Goal: Task Accomplishment & Management: Complete application form

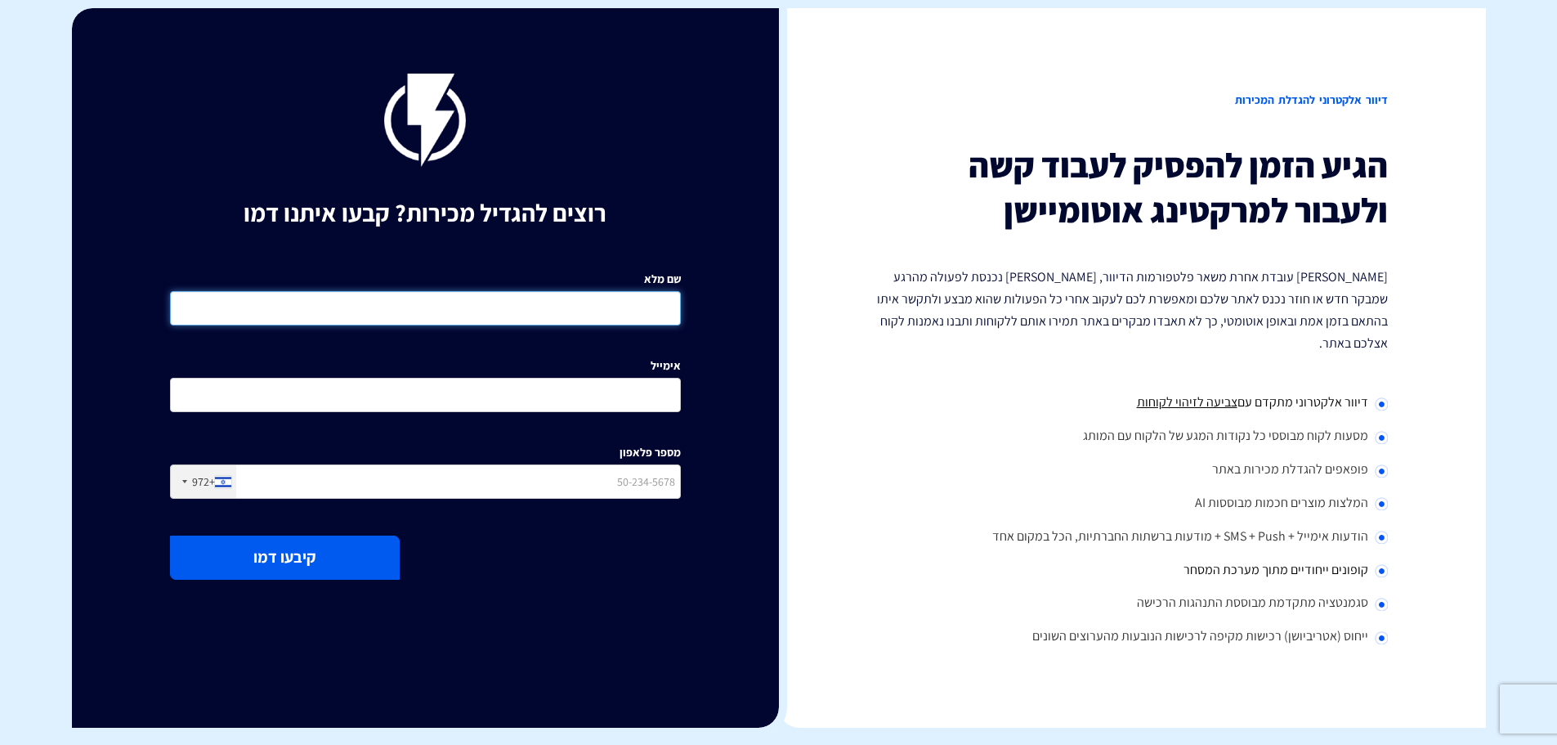
click at [592, 311] on input "שם מלא" at bounding box center [425, 308] width 511 height 34
click at [593, 310] on input "שם מלא" at bounding box center [425, 308] width 511 height 34
type input "יפית"
click at [581, 387] on input "אימייל" at bounding box center [425, 395] width 511 height 34
type input "Y"
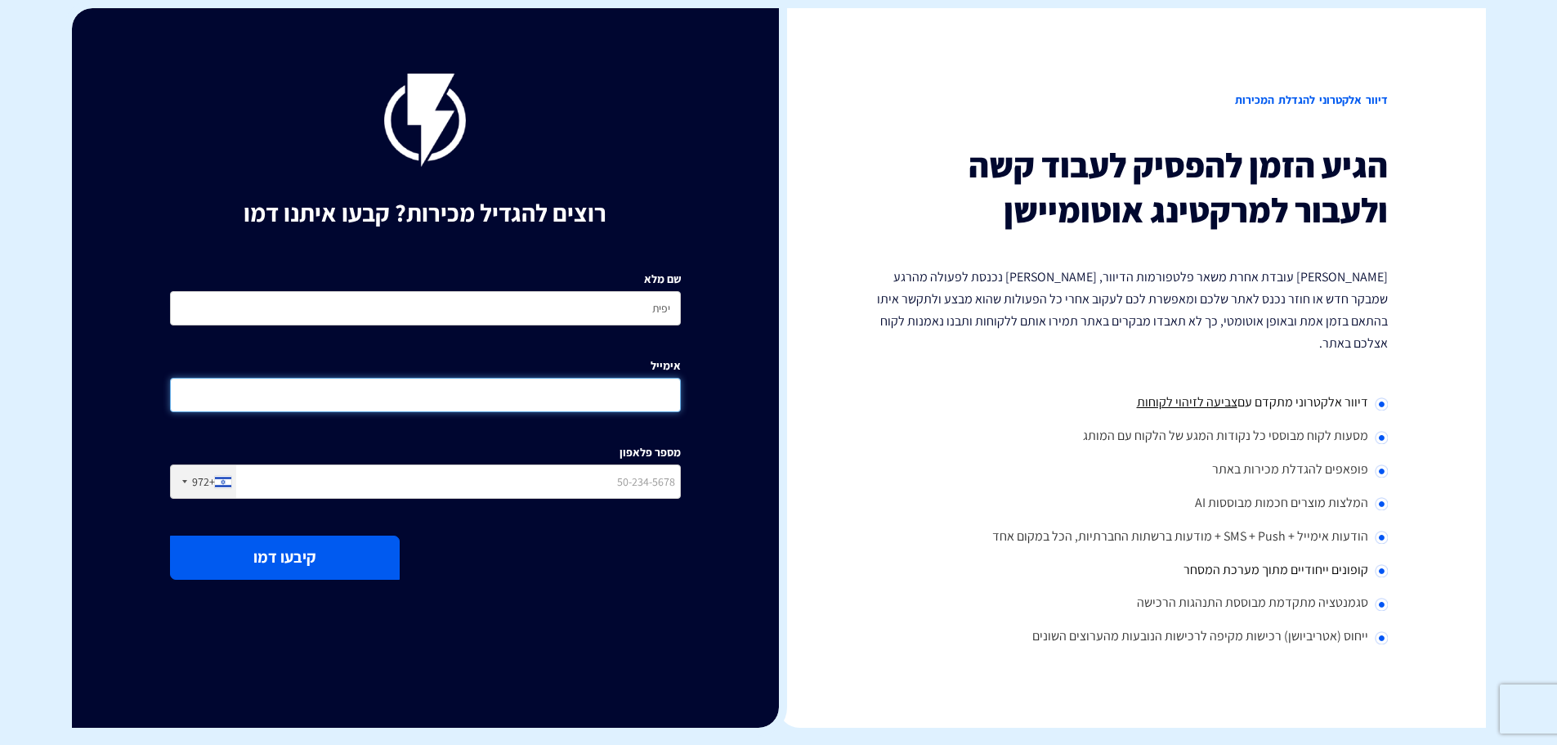
paste input "XKHYHW"
type input "XKHYHW"
drag, startPoint x: 633, startPoint y: 394, endPoint x: 652, endPoint y: 395, distance: 18.8
click at [652, 395] on input "XKHYHW" at bounding box center [425, 395] width 511 height 34
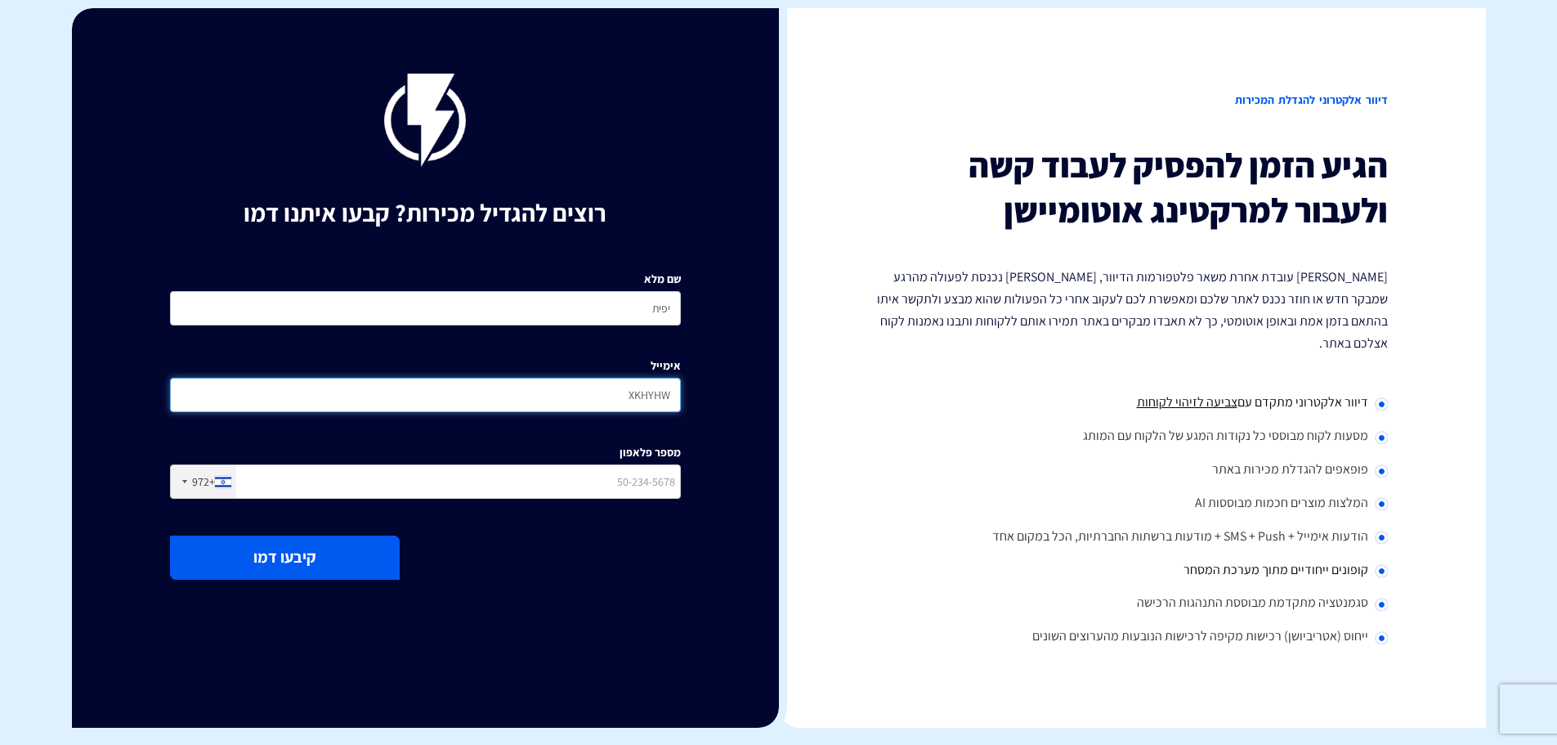
click at [652, 395] on input "XKHYHW" at bounding box center [425, 395] width 511 height 34
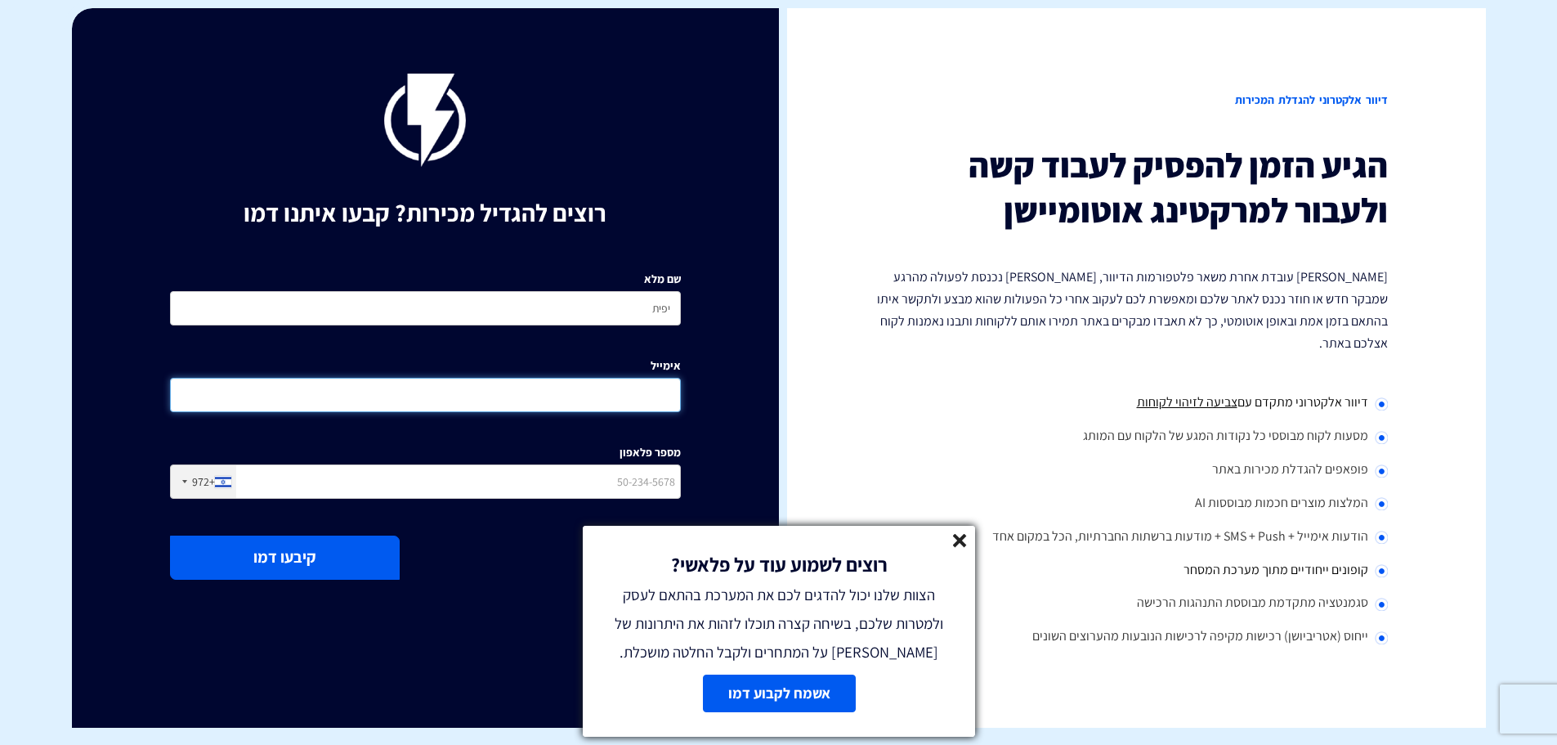
click at [596, 391] on input "אימייל" at bounding box center [425, 395] width 511 height 34
paste input "[EMAIL_ADDRESS][DOMAIN_NAME]"
type input "[EMAIL_ADDRESS][DOMAIN_NAME]"
click at [476, 474] on input "מספר פלאפון" at bounding box center [425, 481] width 511 height 34
type input "0545772288"
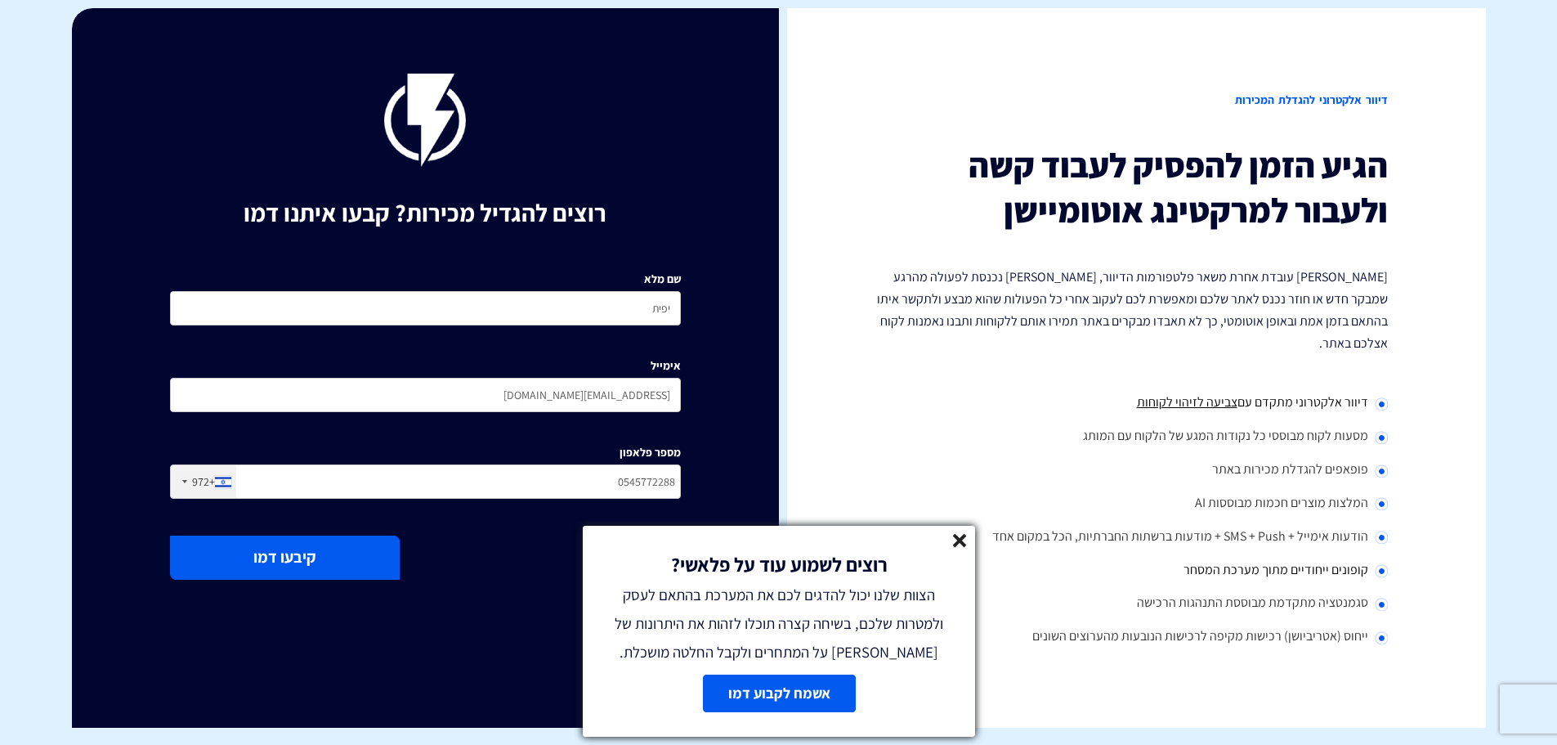
click at [259, 560] on button "קיבעו דמו" at bounding box center [285, 556] width 230 height 43
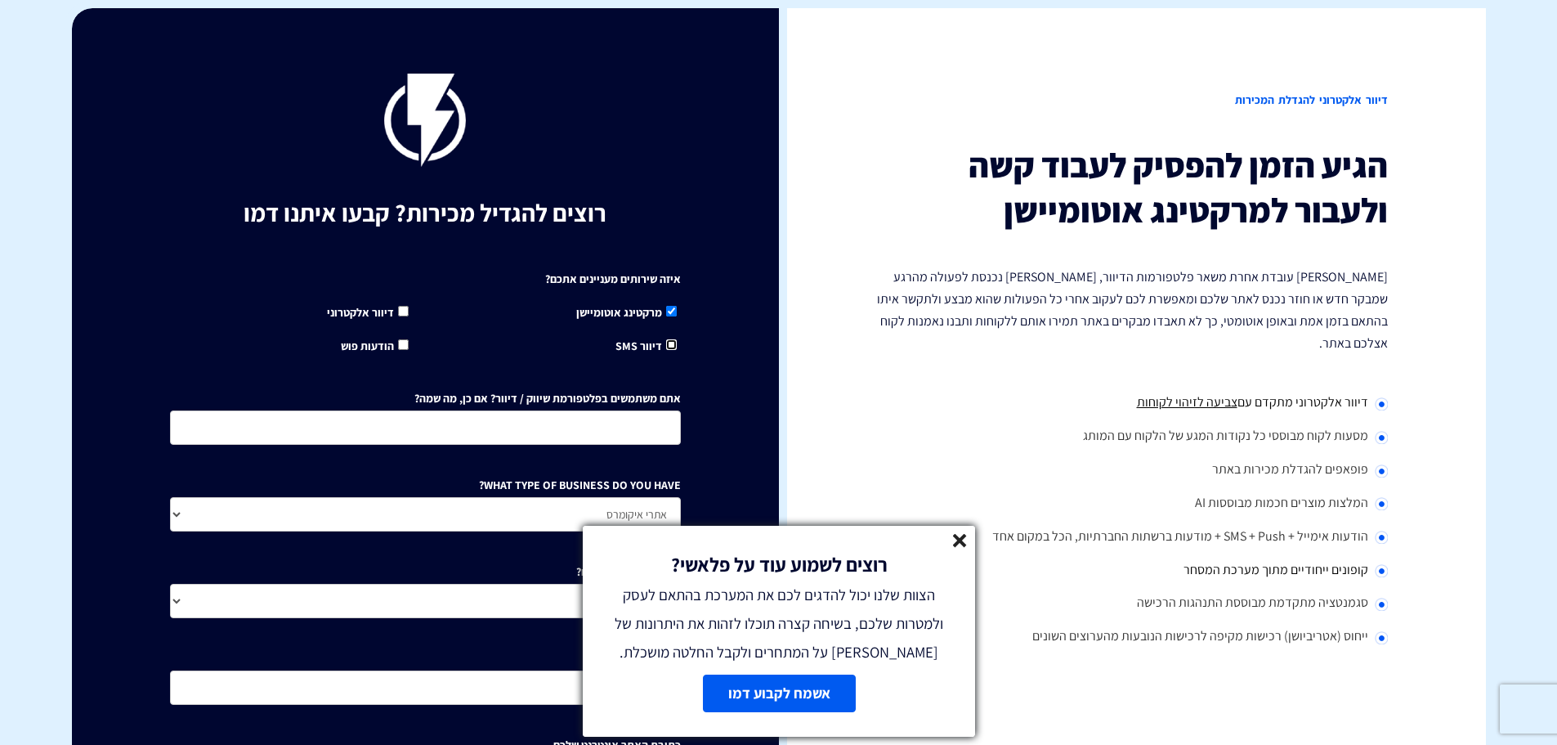
click at [666, 347] on input "דיוור SMS" at bounding box center [671, 344] width 11 height 11
checkbox input "true"
click at [960, 541] on line at bounding box center [959, 540] width 11 height 11
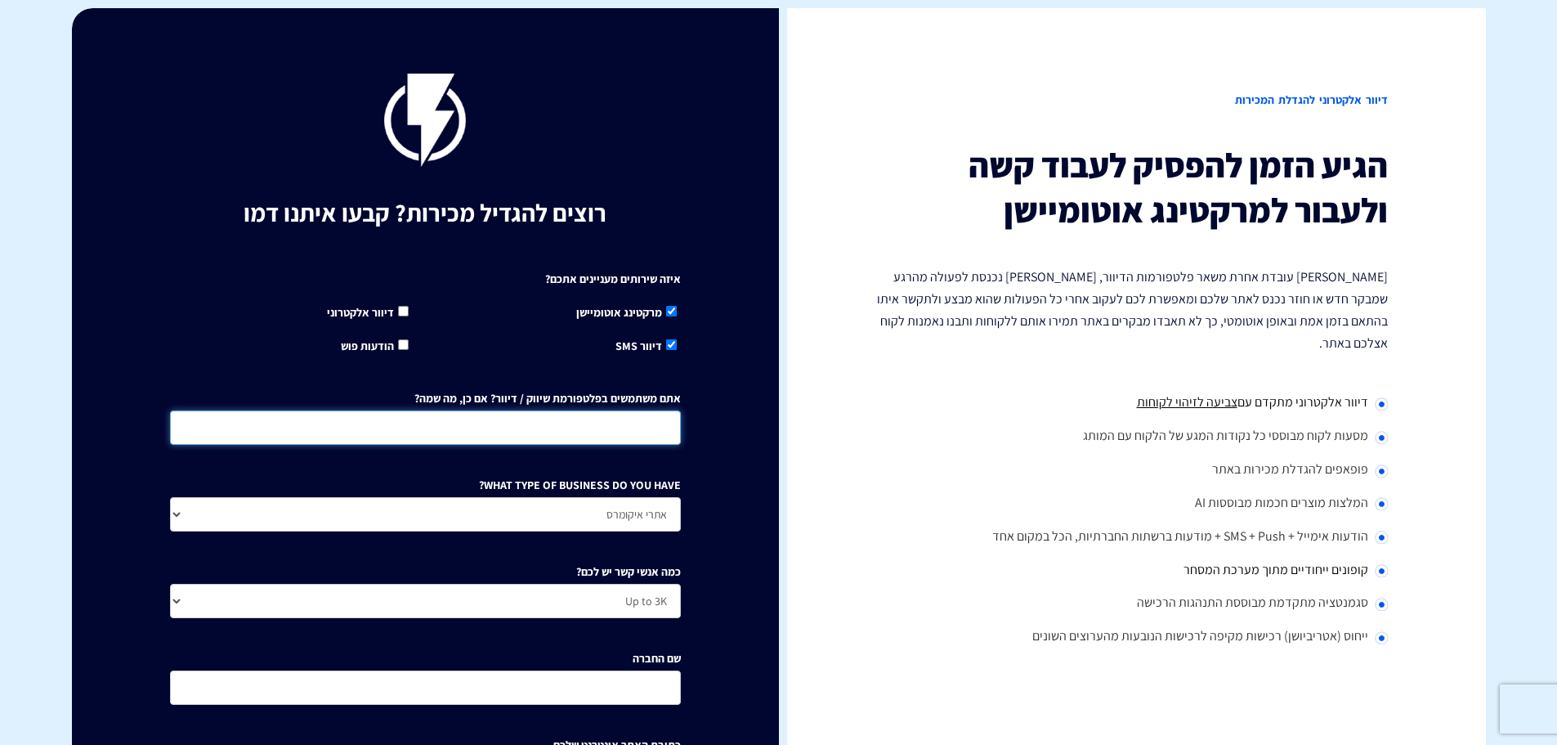
click at [506, 431] on input "אתם משתמשים בפלטפורמת שיווק / דיוור? אם כן, מה שמה?" at bounding box center [425, 427] width 511 height 34
type input "K"
type input "לא"
click at [567, 516] on select "אתרי איקומרס Agency / Freelancer SaaS Other" at bounding box center [425, 514] width 511 height 34
select select "Other"
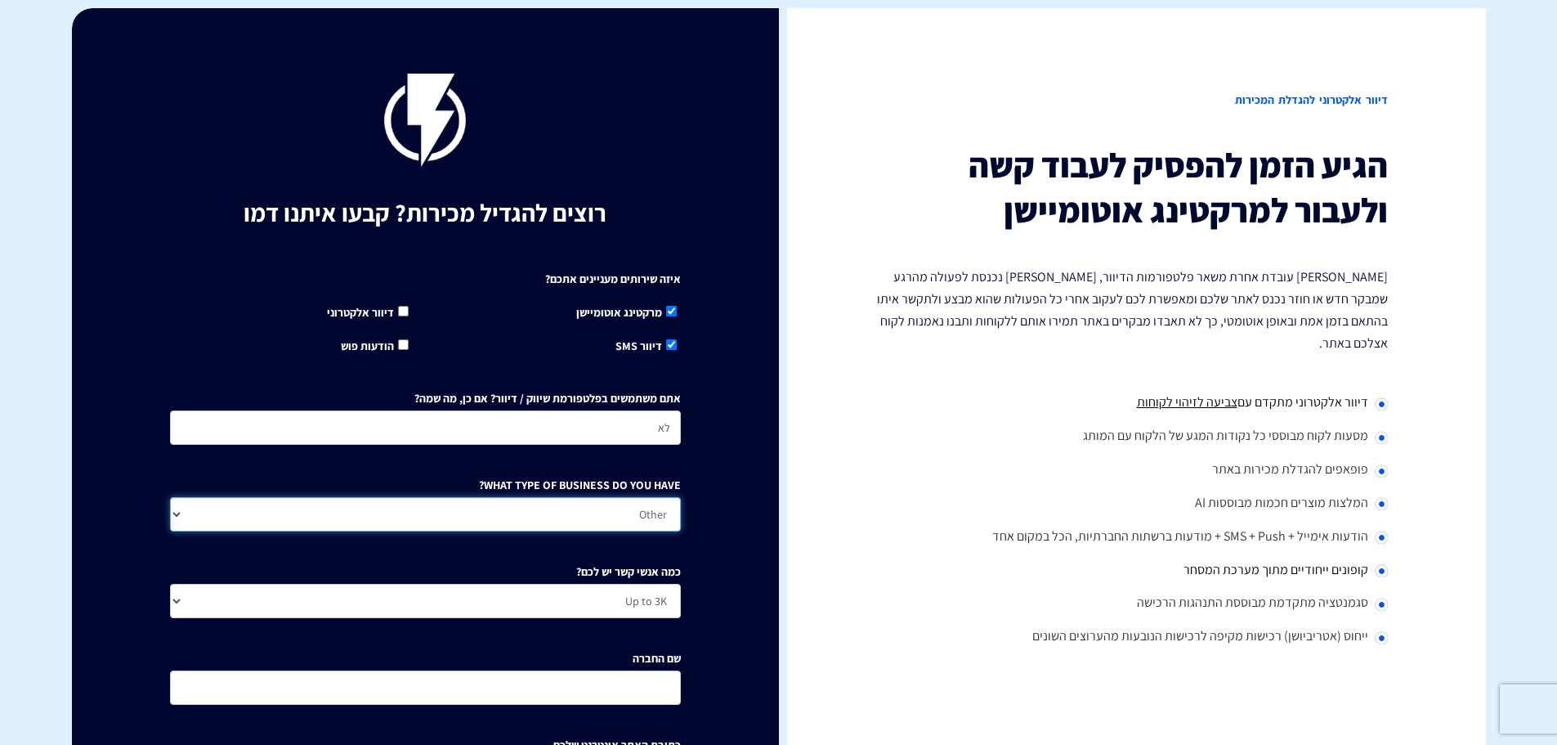
click at [170, 497] on select "אתרי איקומרס Agency / Freelancer SaaS Other" at bounding box center [425, 514] width 511 height 34
click at [620, 603] on select "Up to 3K 3K-10K 10K-25K 25K-50K 50K-100K 100K-250K 250K-500K 500K-1M 1M+" at bounding box center [425, 601] width 511 height 34
click at [170, 584] on select "Up to 3K 3K-10K 10K-25K 25K-50K 50K-100K 100K-250K 250K-500K 500K-1M 1M+" at bounding box center [425, 601] width 511 height 34
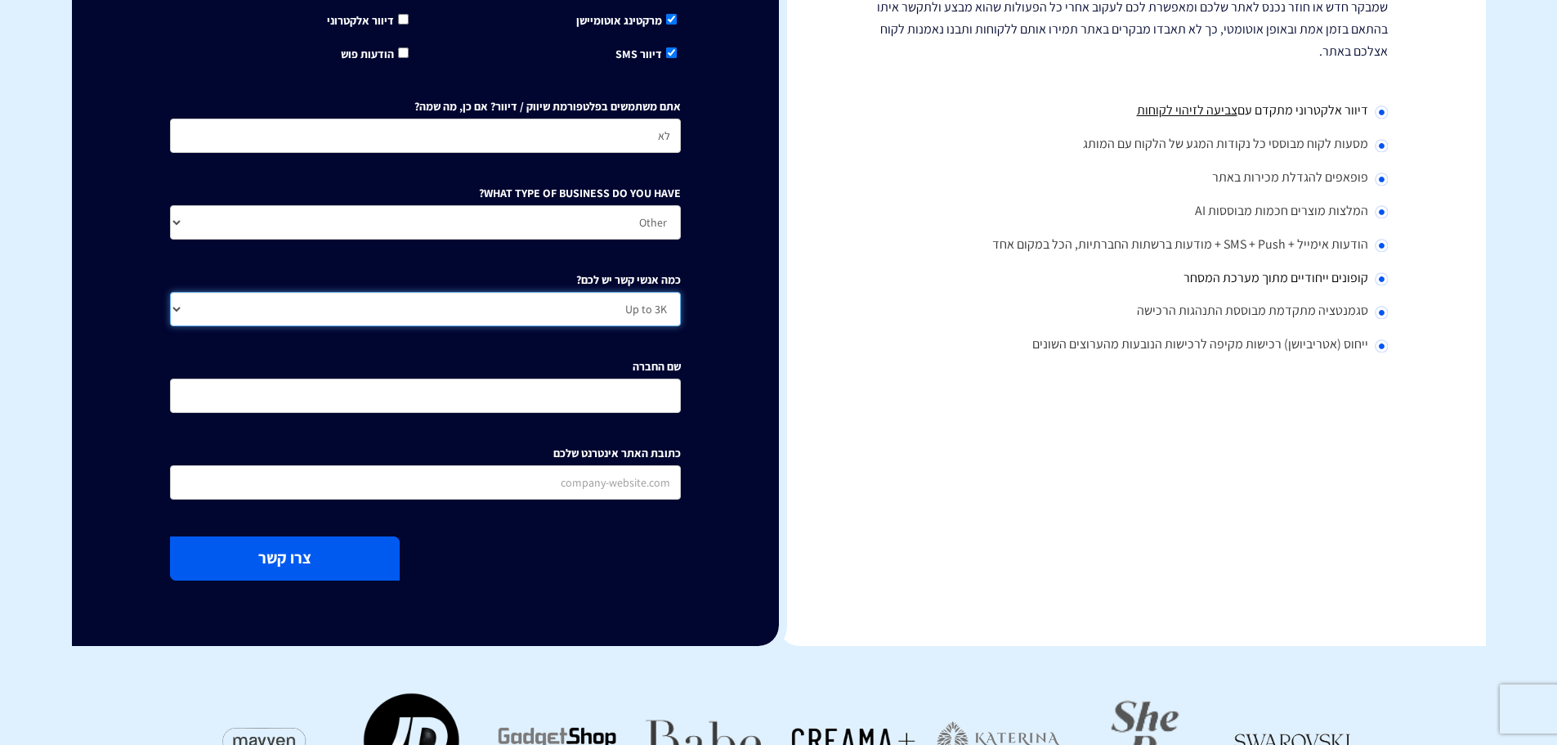
scroll to position [327, 0]
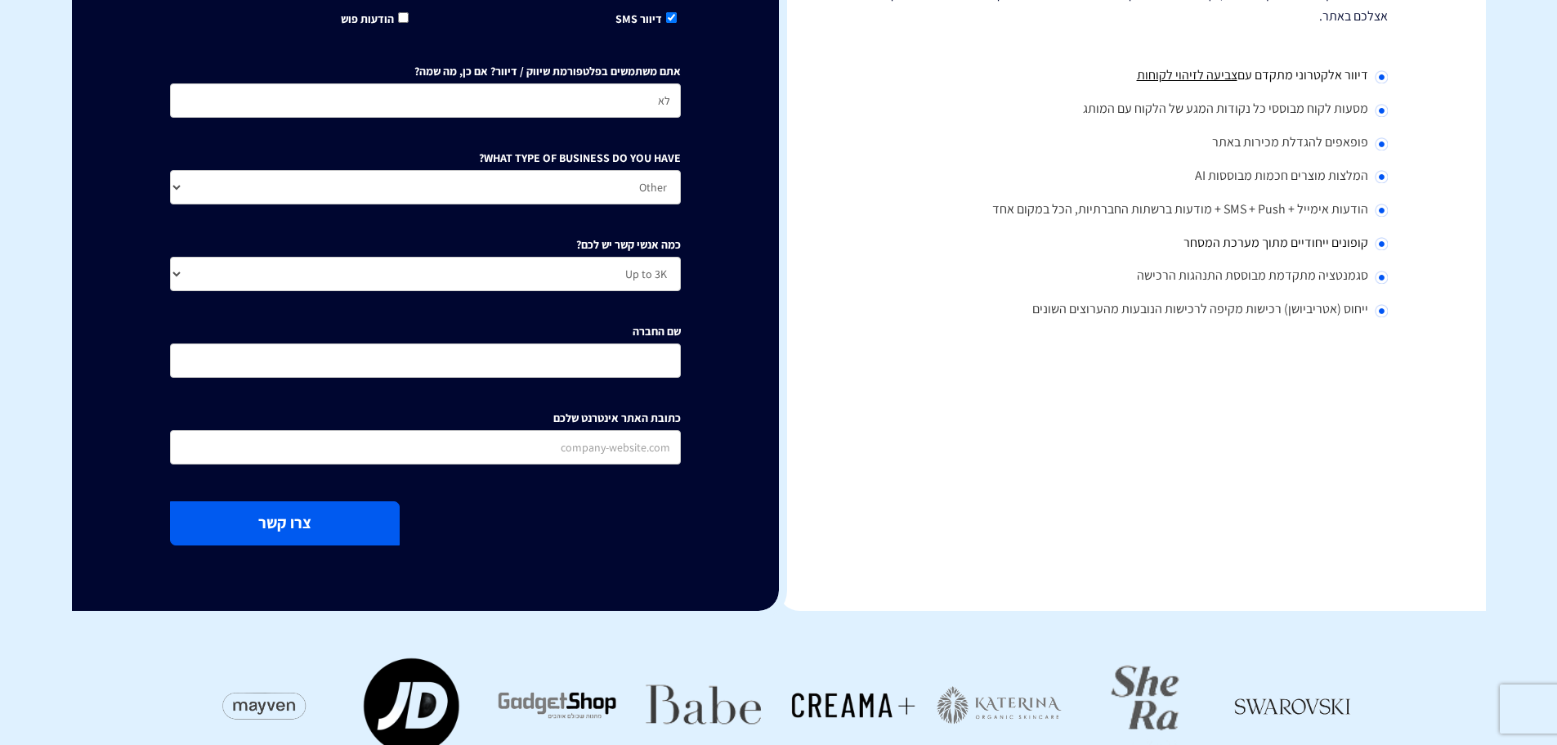
click at [324, 527] on button "צרו קשר" at bounding box center [285, 522] width 230 height 43
click at [647, 371] on input "שם החברה" at bounding box center [425, 360] width 511 height 34
type input "ג'לי"
click at [310, 510] on button "צרו קשר" at bounding box center [285, 522] width 230 height 43
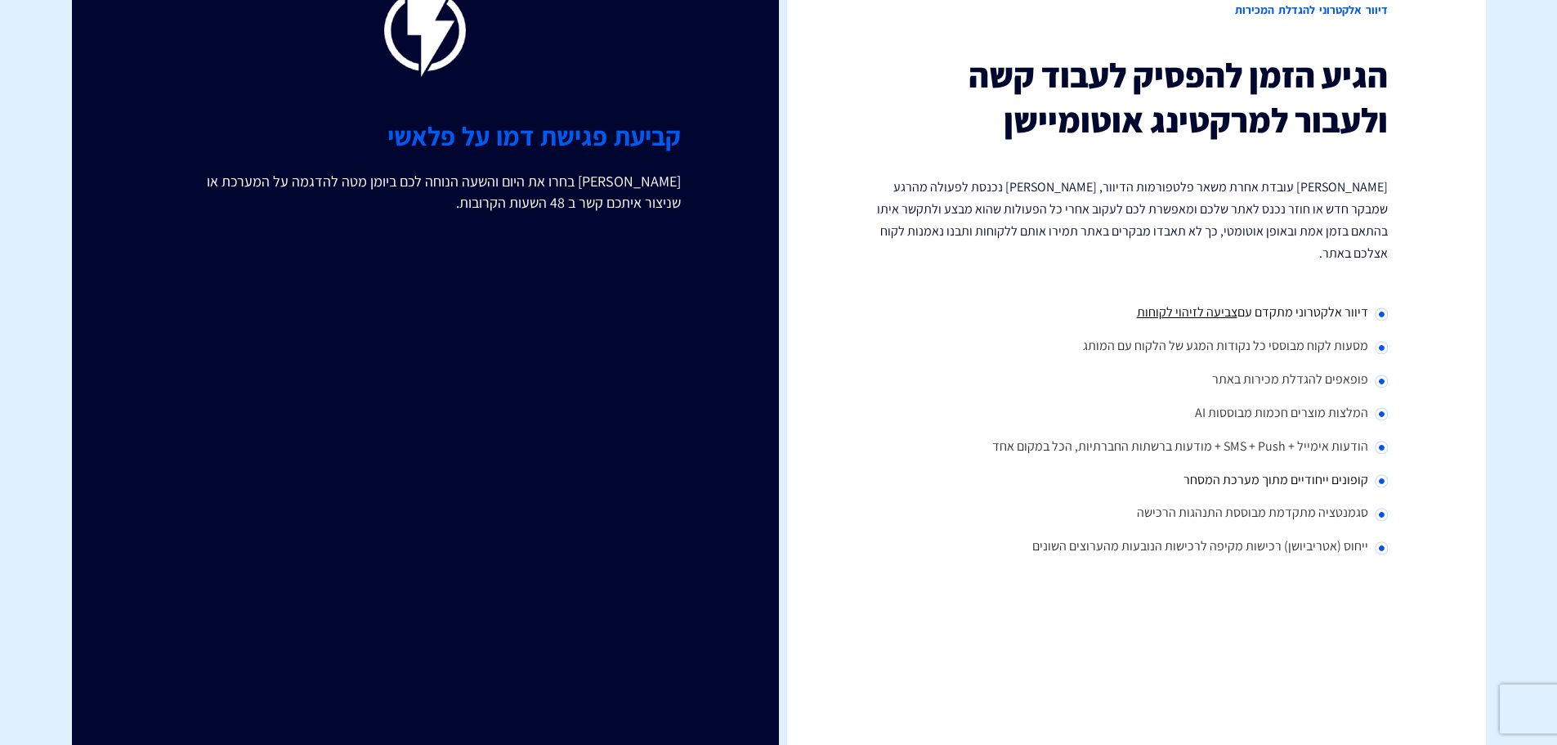
scroll to position [0, 0]
